Goal: Task Accomplishment & Management: Use online tool/utility

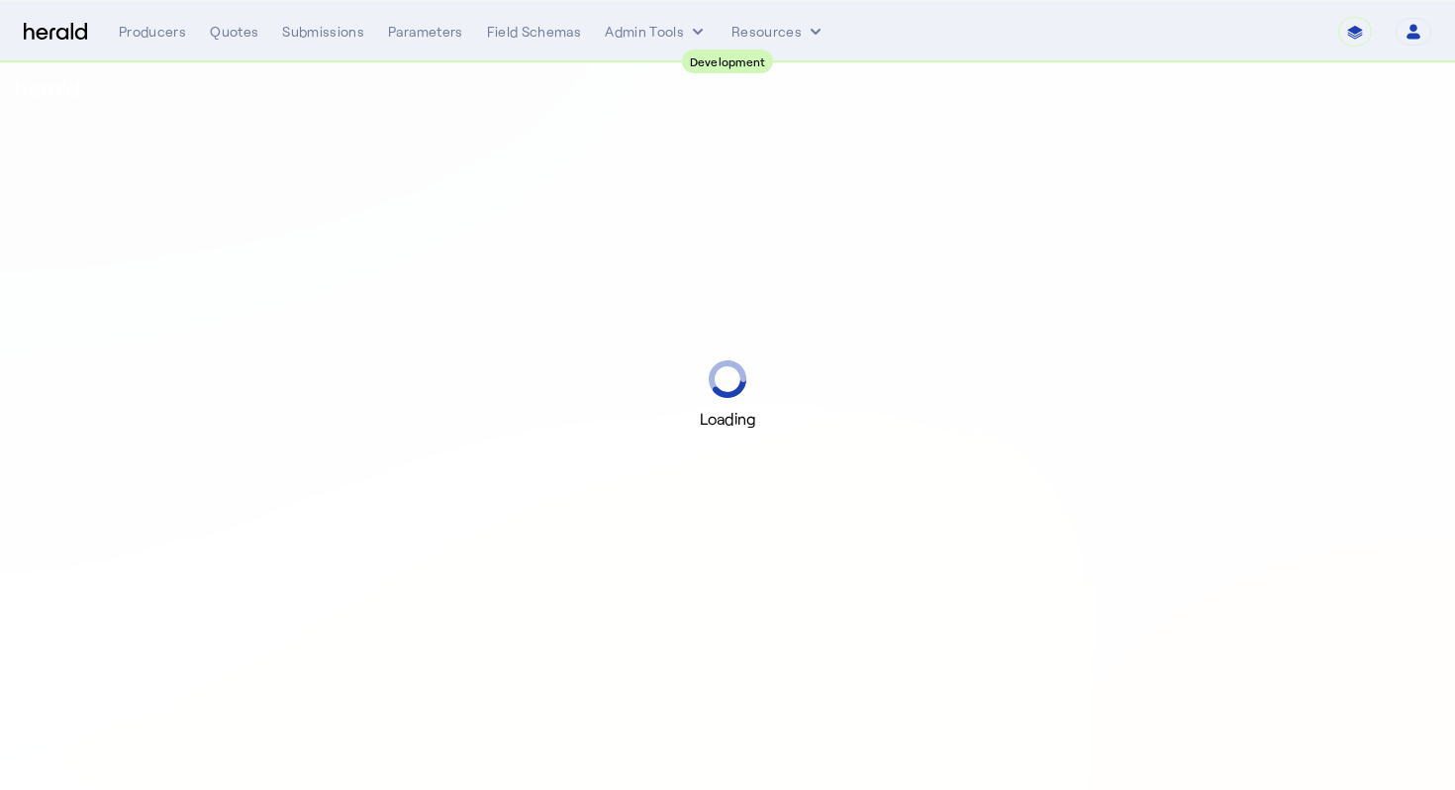
select select "pfm_2v8p_herald_api"
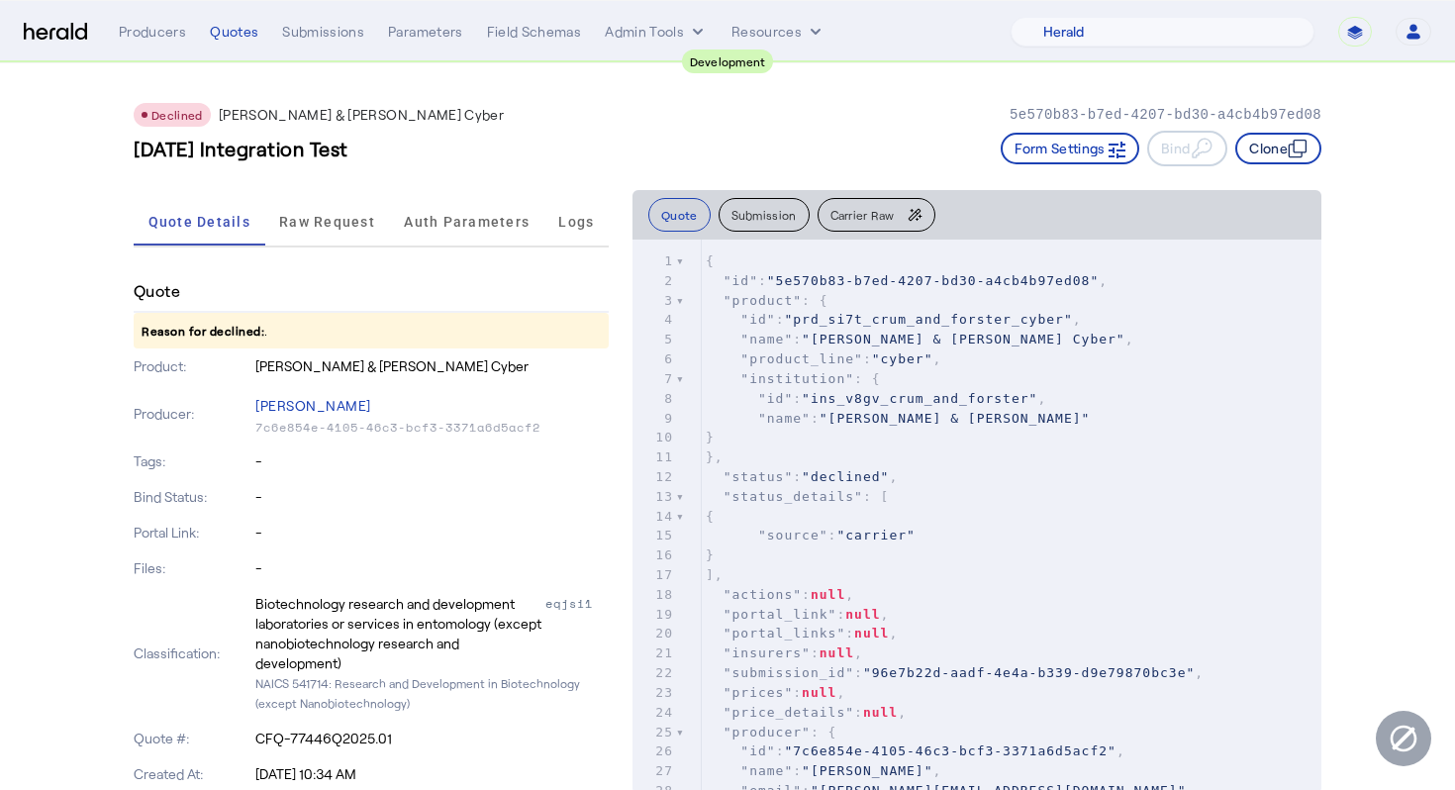
click at [1267, 145] on button "Clone" at bounding box center [1279, 149] width 86 height 32
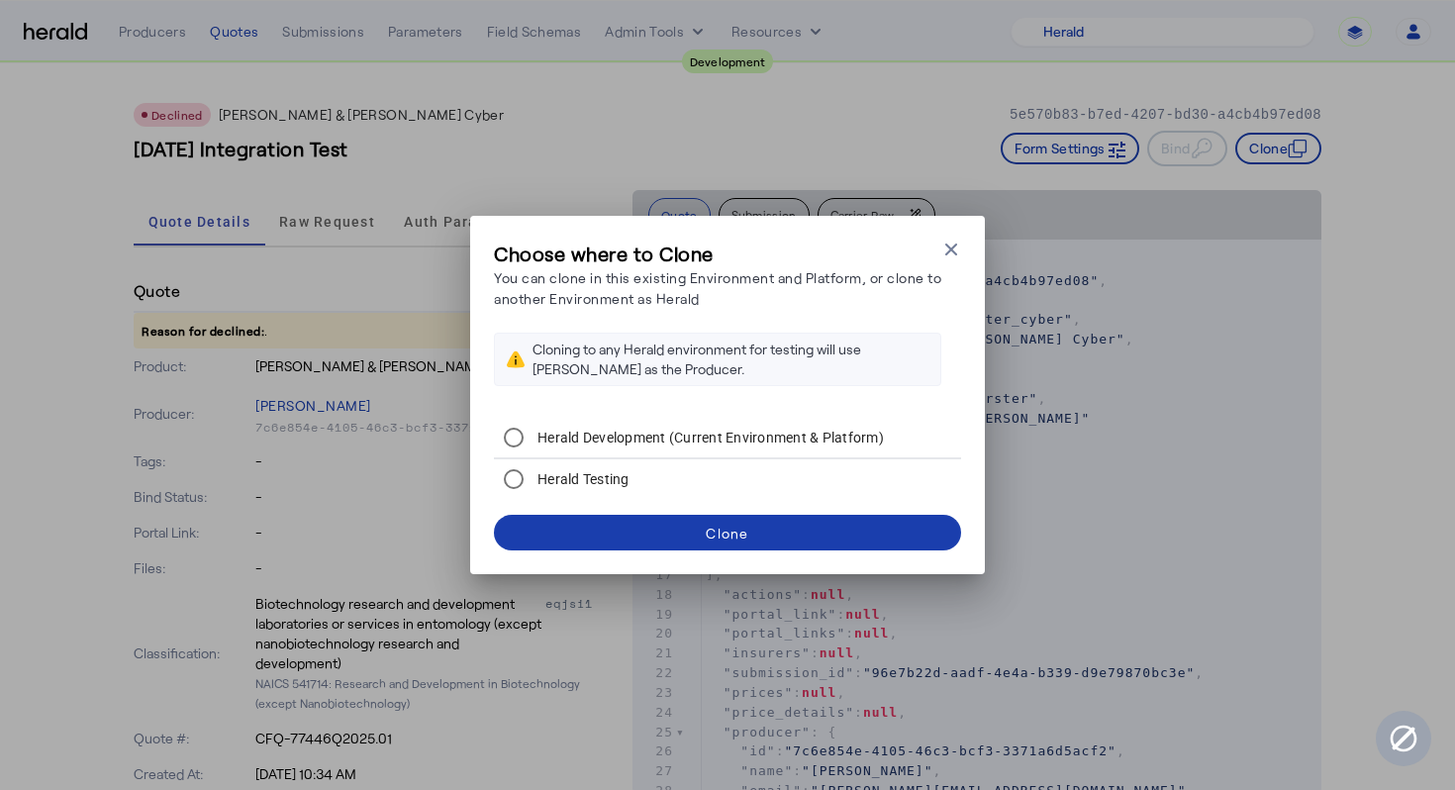
click at [910, 533] on span at bounding box center [727, 533] width 467 height 48
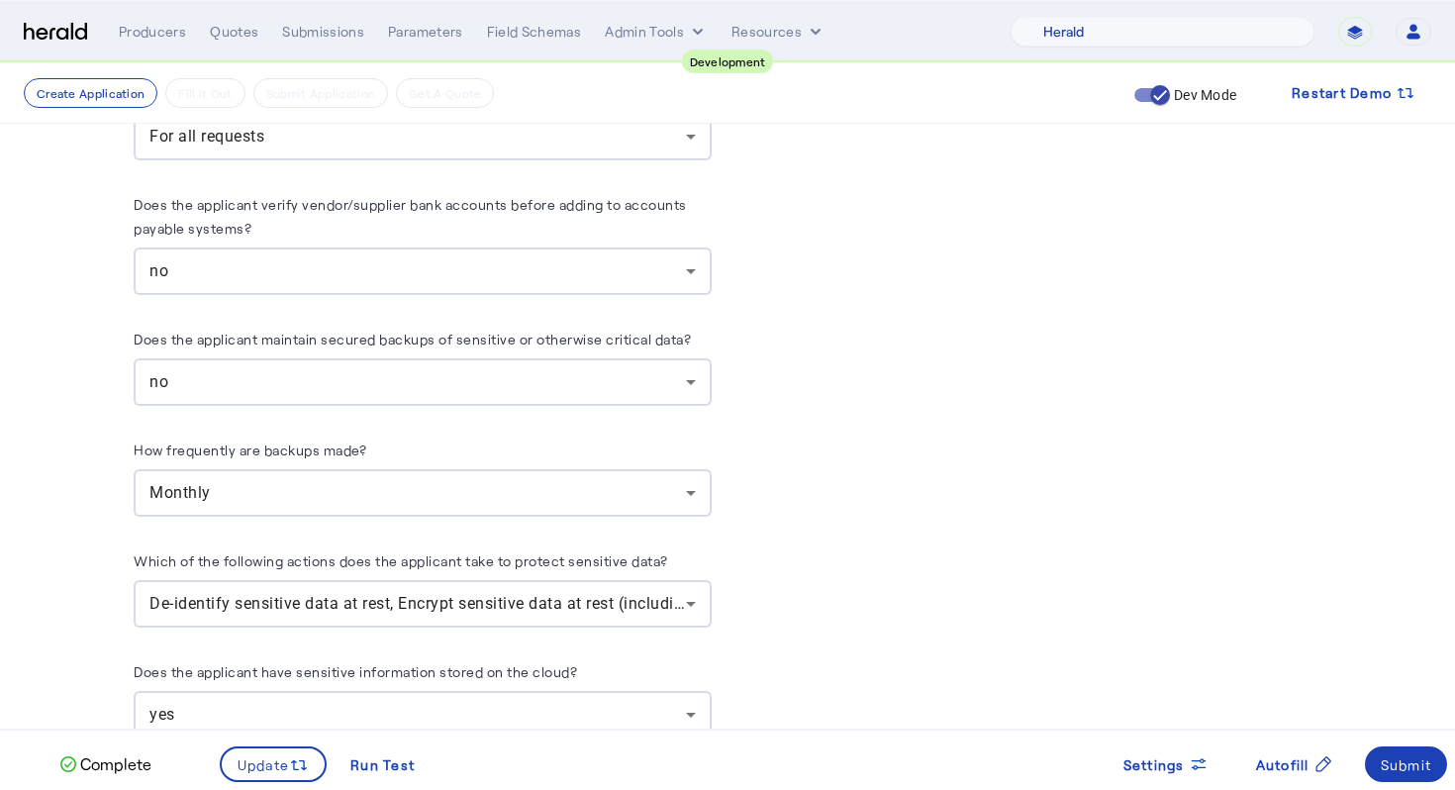
scroll to position [3589, 0]
